Goal: Transaction & Acquisition: Obtain resource

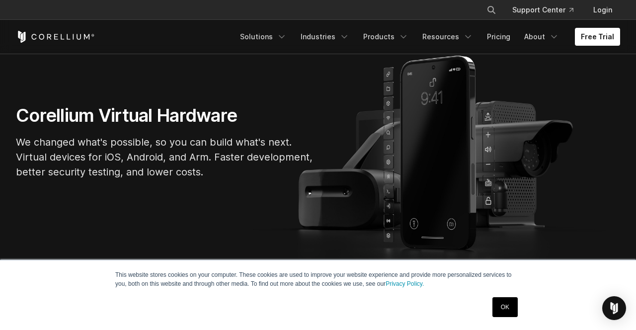
click at [450, 184] on div "Corellium Virtual Hardware We changed what's possible, so you can build what's …" at bounding box center [318, 145] width 624 height 83
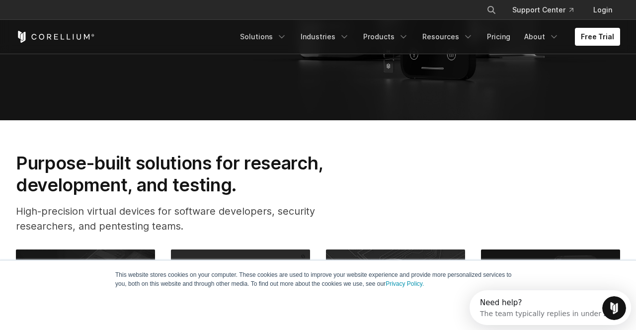
scroll to position [250, 0]
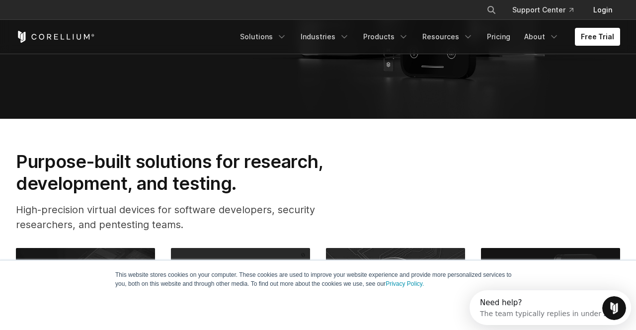
click at [601, 18] on link "Login" at bounding box center [602, 10] width 35 height 18
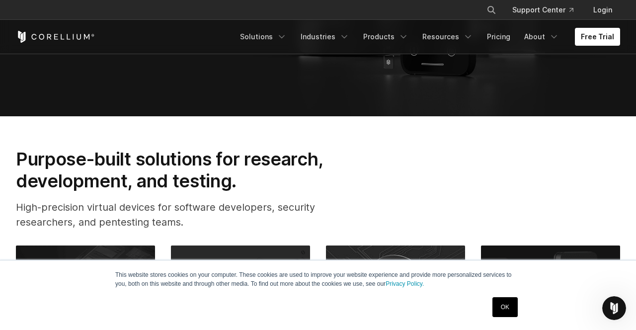
scroll to position [282, 0]
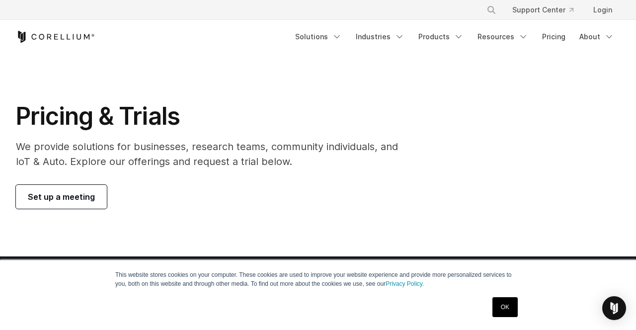
click at [545, 207] on div "Pricing & Trials We provide solutions for businesses, research teams, community…" at bounding box center [318, 154] width 624 height 107
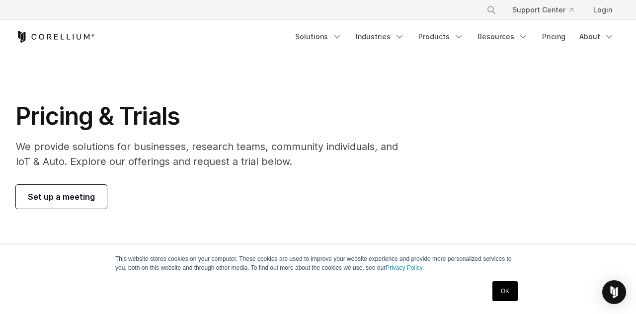
click at [599, 15] on link "Login" at bounding box center [602, 10] width 35 height 18
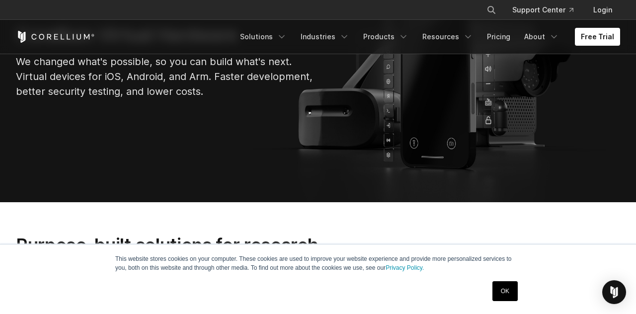
scroll to position [151, 0]
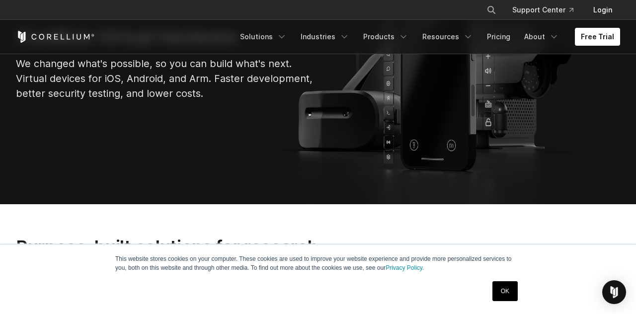
click at [612, 14] on link "Login" at bounding box center [602, 10] width 35 height 18
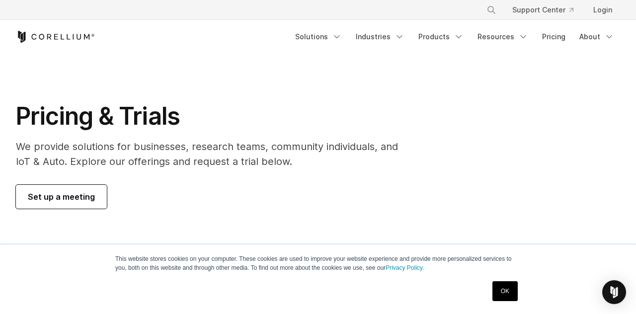
click at [606, 11] on link "Login" at bounding box center [602, 10] width 35 height 18
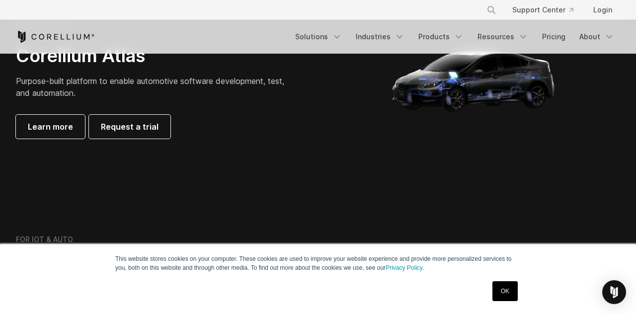
scroll to position [1012, 0]
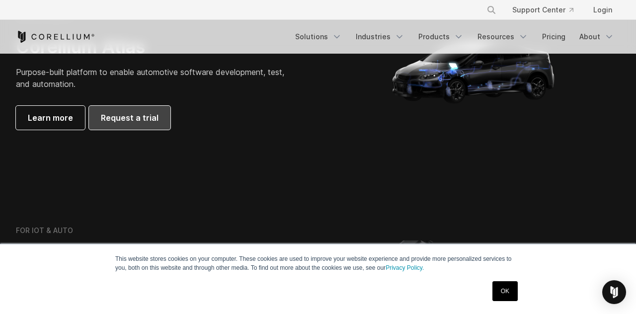
click at [131, 116] on span "Request a trial" at bounding box center [130, 118] width 58 height 12
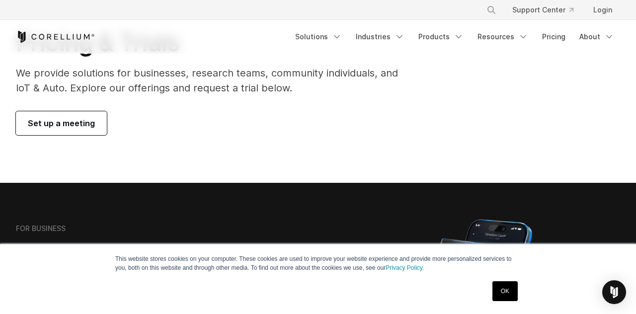
scroll to position [0, 0]
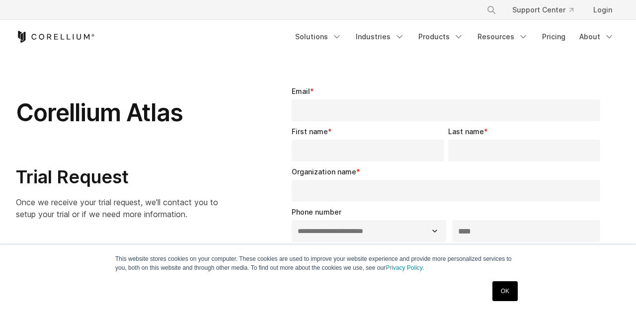
select select "**"
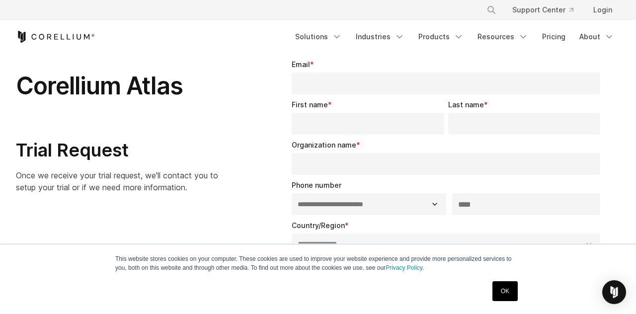
scroll to position [26, 0]
